Goal: Task Accomplishment & Management: Use online tool/utility

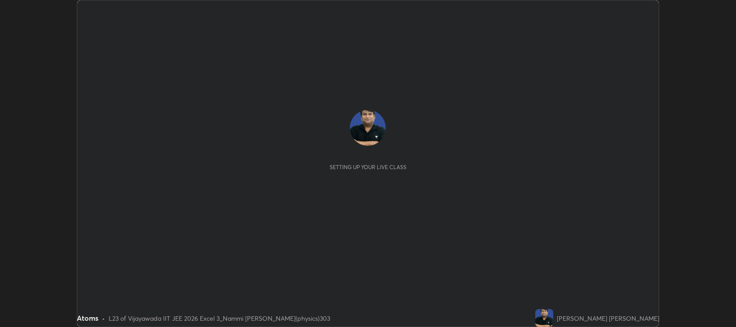
scroll to position [327, 736]
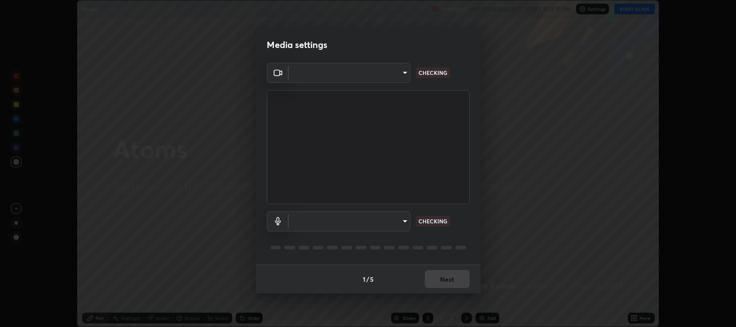
type input "ca674678ebb406e67751d721d3ced1bf419754e1c6ec9b592591573241d7b77e"
click at [407, 221] on body "Erase all Atoms Recording WAS SCHEDULED TO START AT 3:10 PM Settings START CLAS…" at bounding box center [368, 163] width 736 height 327
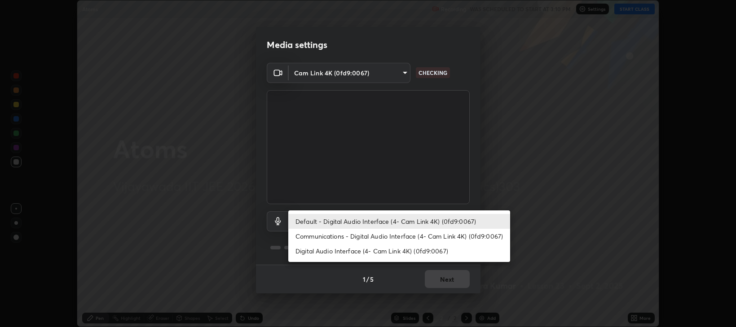
click at [419, 234] on li "Communications - Digital Audio Interface (4- Cam Link 4K) (0fd9:0067)" at bounding box center [399, 236] width 222 height 15
type input "communications"
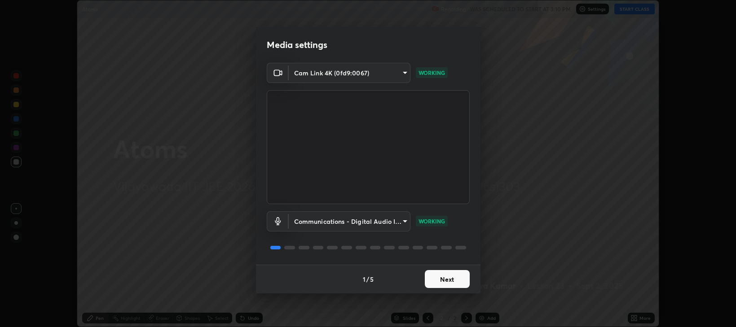
click at [456, 281] on button "Next" at bounding box center [447, 279] width 45 height 18
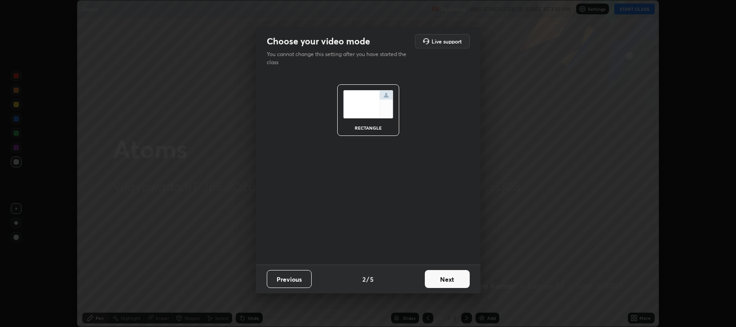
click at [457, 282] on button "Next" at bounding box center [447, 279] width 45 height 18
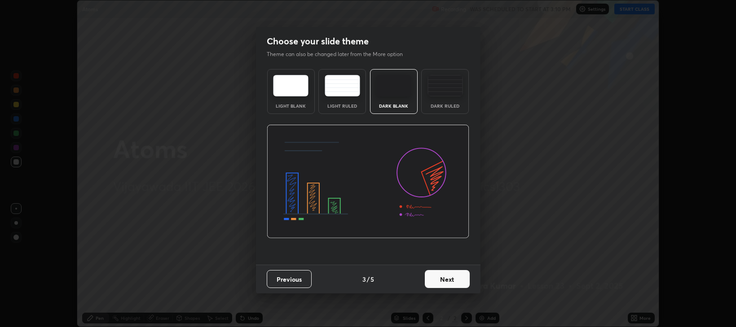
click at [457, 282] on button "Next" at bounding box center [447, 279] width 45 height 18
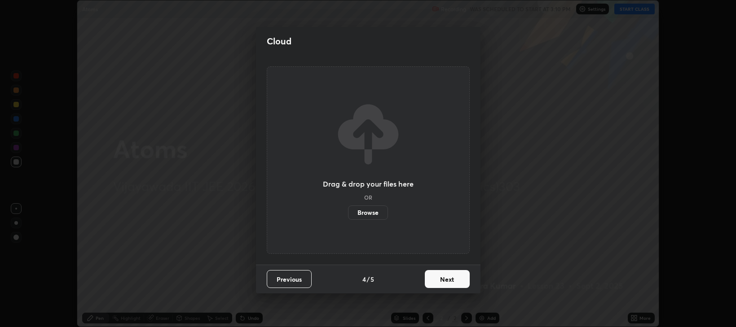
click at [455, 278] on button "Next" at bounding box center [447, 279] width 45 height 18
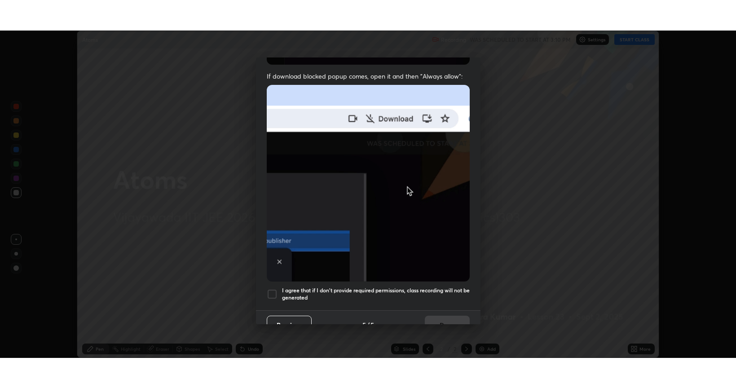
scroll to position [182, 0]
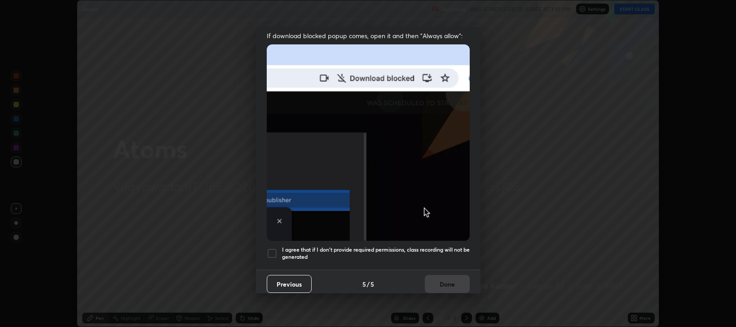
click at [272, 249] on div at bounding box center [272, 253] width 11 height 11
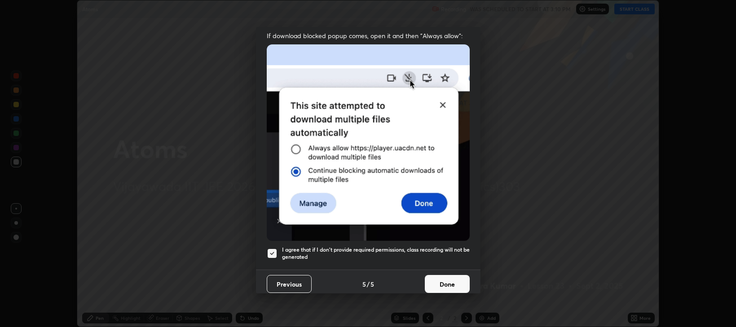
click at [443, 278] on button "Done" at bounding box center [447, 284] width 45 height 18
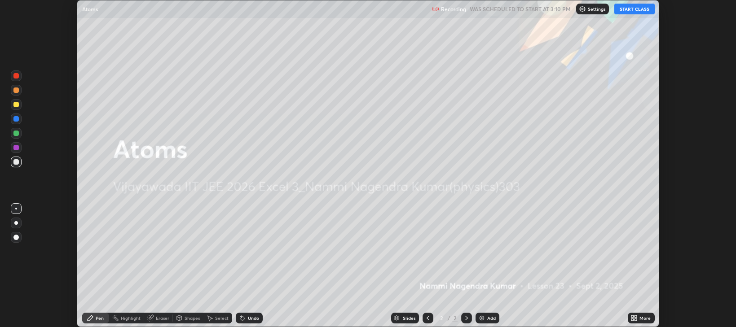
click at [640, 9] on button "START CLASS" at bounding box center [634, 9] width 40 height 11
click at [636, 317] on icon at bounding box center [636, 317] width 2 height 2
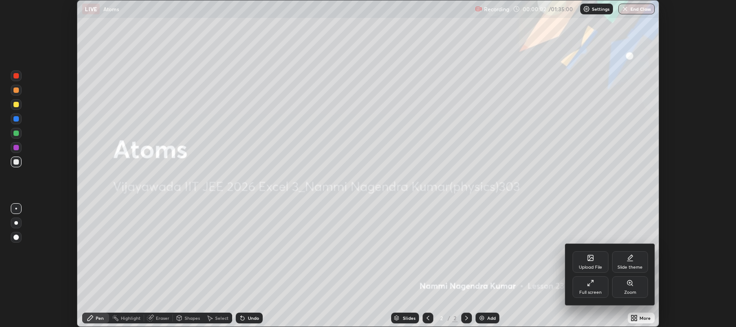
click at [592, 285] on icon at bounding box center [590, 283] width 7 height 7
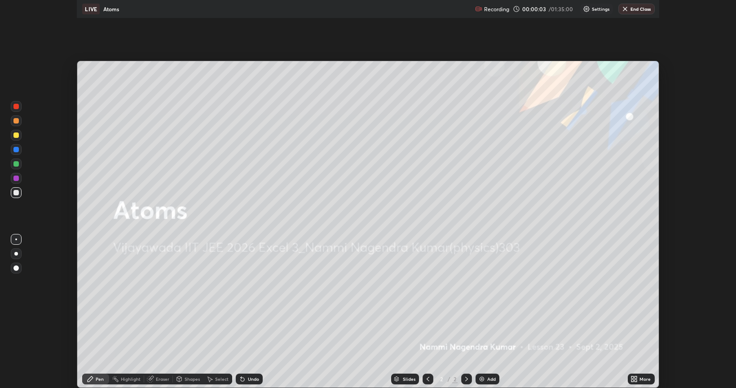
scroll to position [388, 736]
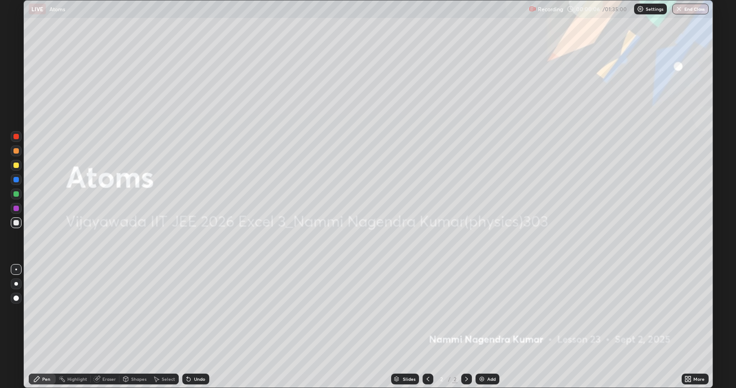
click at [488, 327] on div "Add" at bounding box center [491, 379] width 9 height 4
